Goal: Find specific page/section: Find specific page/section

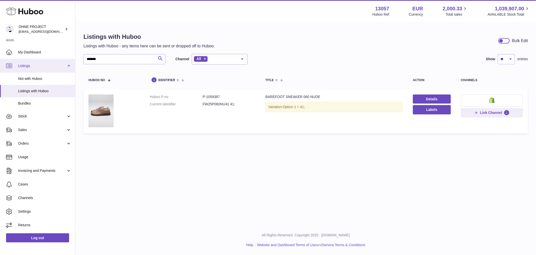
drag, startPoint x: 105, startPoint y: 61, endPoint x: 74, endPoint y: 65, distance: 31.5
click at [74, 65] on div "Huboo OHNE PROJECT [EMAIL_ADDRESS][DOMAIN_NAME] Main My Dashboard Listings Not …" at bounding box center [268, 127] width 536 height 255
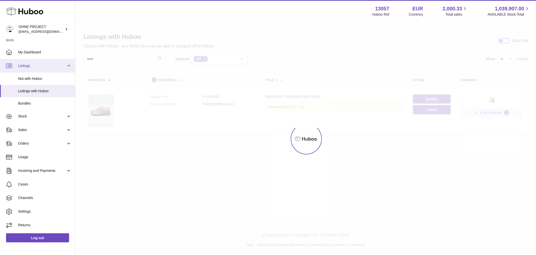
type input "*****"
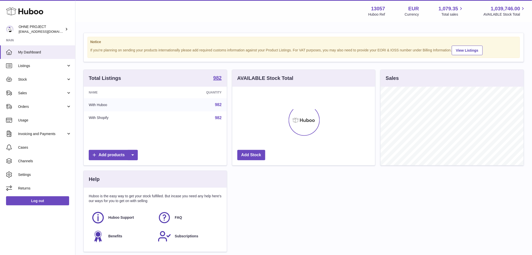
scroll to position [78, 143]
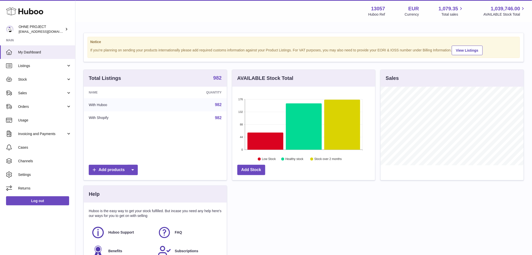
click at [220, 80] on strong "982" at bounding box center [217, 77] width 8 height 5
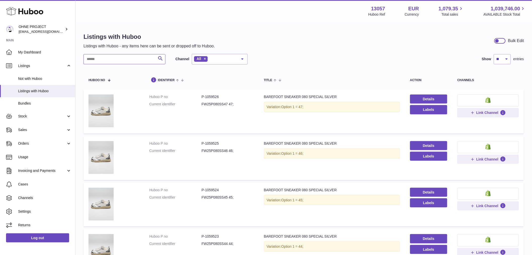
click at [147, 58] on input "text" at bounding box center [125, 59] width 82 height 10
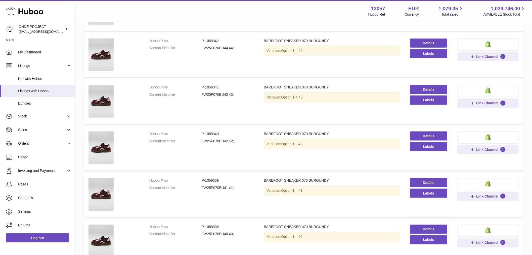
scroll to position [307, 0]
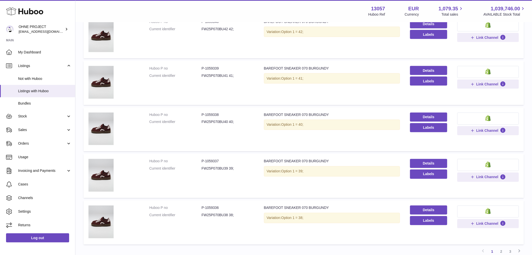
type input "*******"
drag, startPoint x: 205, startPoint y: 112, endPoint x: 222, endPoint y: 111, distance: 17.1
click at [222, 112] on dd "P-1059338" at bounding box center [228, 114] width 52 height 5
copy dd "1059338"
